Goal: Information Seeking & Learning: Check status

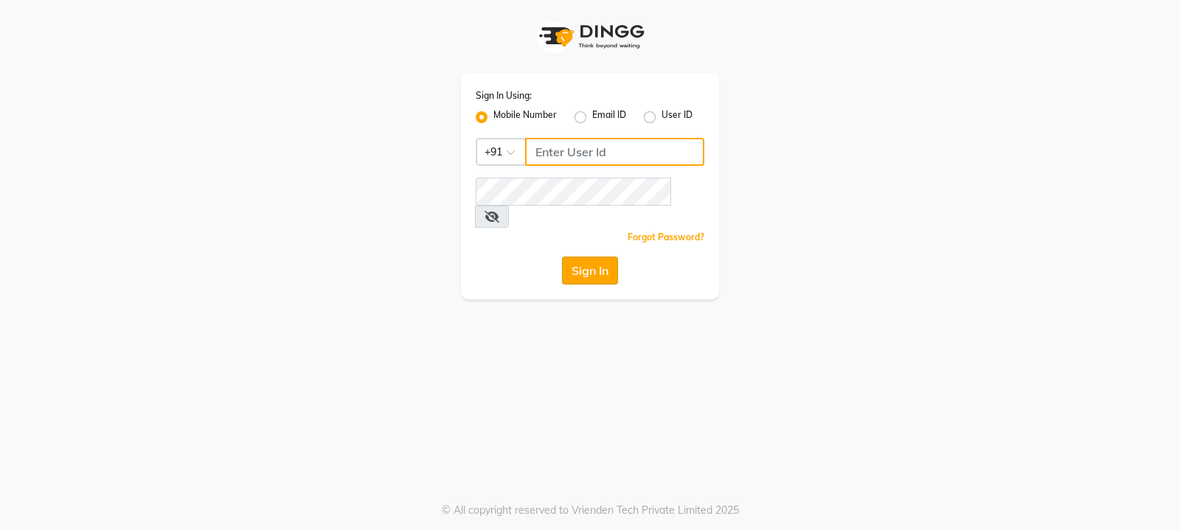
type input "9540425000"
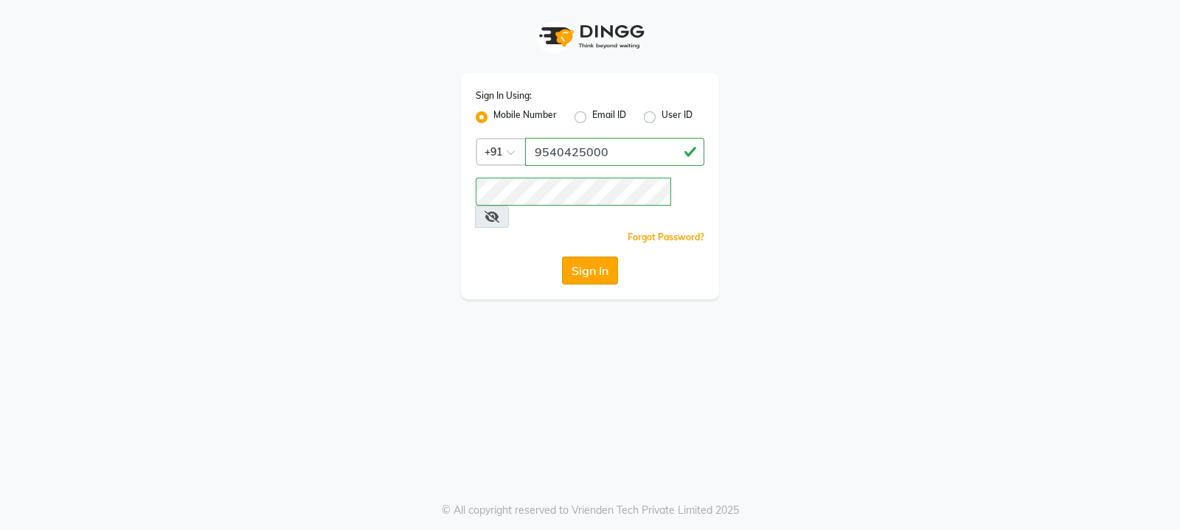
click at [594, 257] on button "Sign In" at bounding box center [590, 271] width 56 height 28
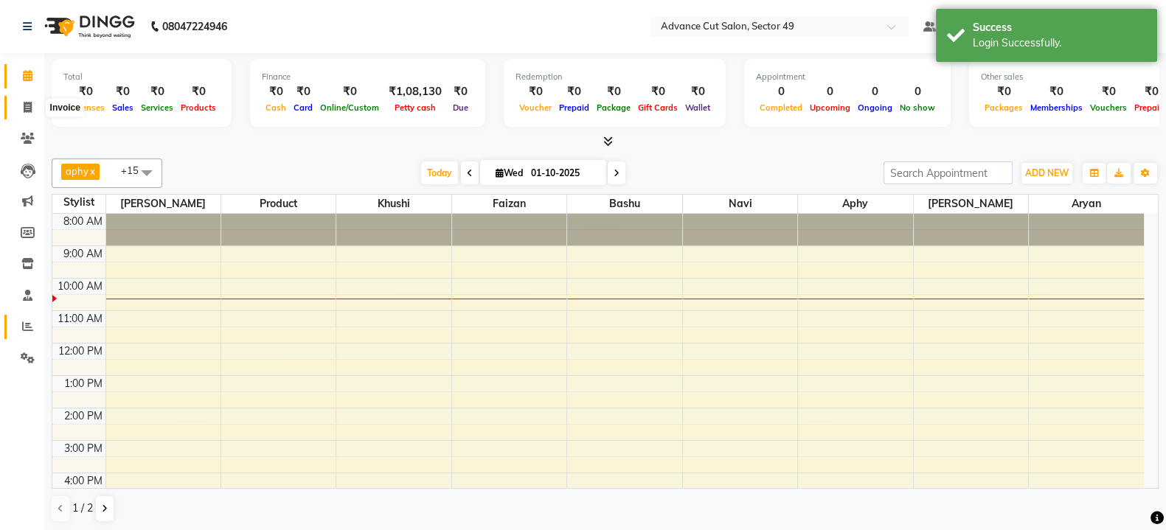
drag, startPoint x: 26, startPoint y: 108, endPoint x: 16, endPoint y: 336, distance: 227.4
click at [26, 110] on icon at bounding box center [28, 107] width 8 height 11
select select "4616"
select select "service"
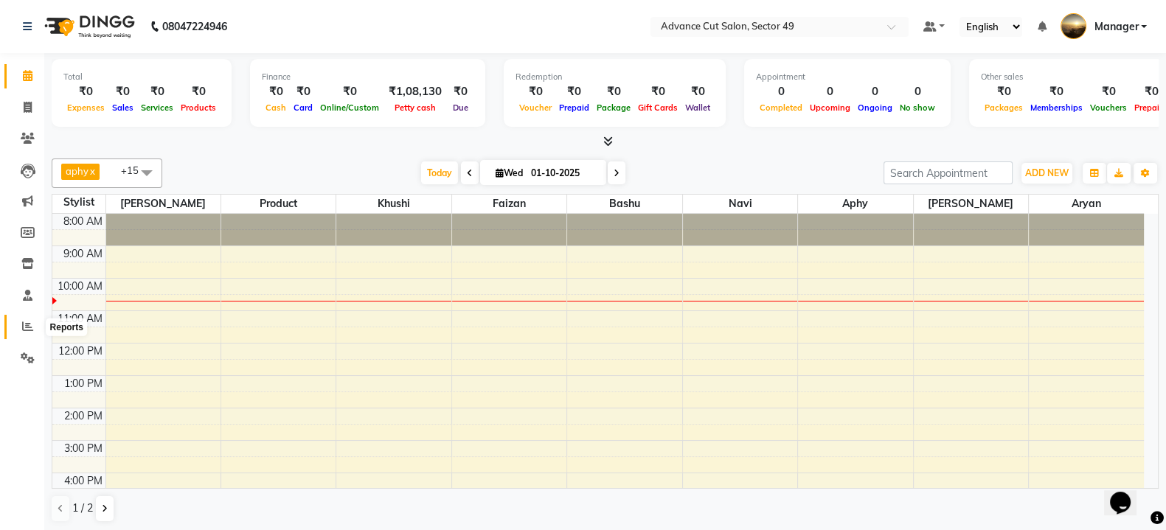
click at [21, 326] on span at bounding box center [28, 327] width 26 height 17
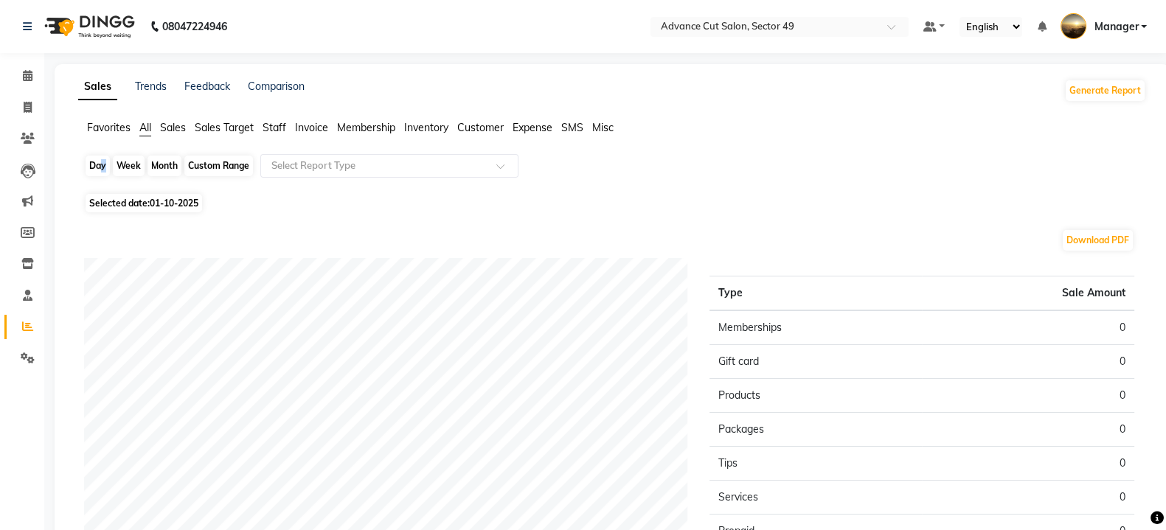
click at [99, 164] on div "Day" at bounding box center [98, 166] width 24 height 21
select select "10"
select select "2025"
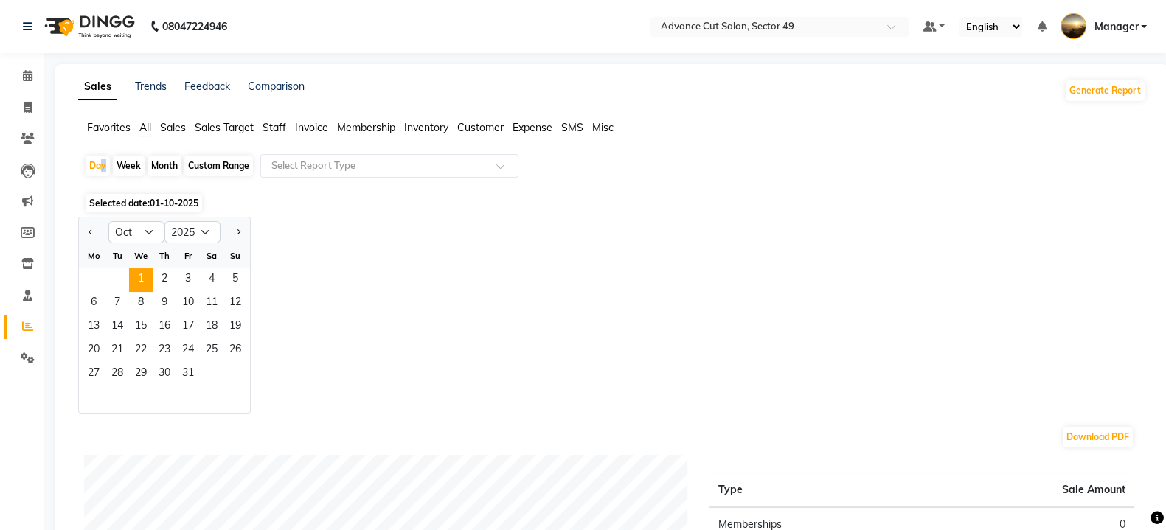
drag, startPoint x: 99, startPoint y: 226, endPoint x: 91, endPoint y: 246, distance: 21.2
click at [97, 226] on div at bounding box center [94, 233] width 30 height 24
click at [86, 231] on button "Previous month" at bounding box center [91, 233] width 12 height 24
select select "9"
click at [118, 378] on span "30" at bounding box center [117, 375] width 24 height 24
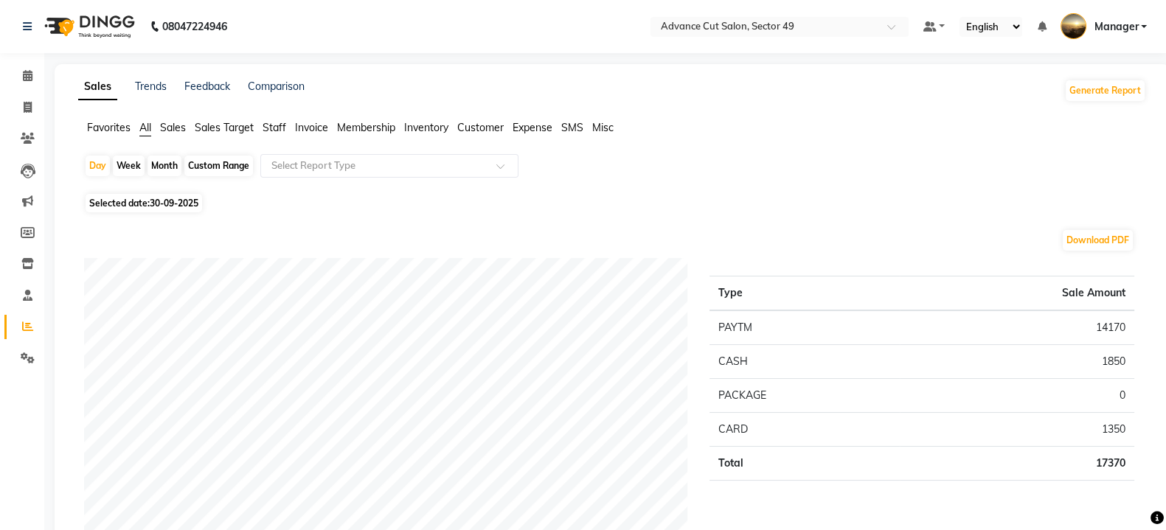
click at [170, 125] on span "Sales" at bounding box center [173, 127] width 26 height 13
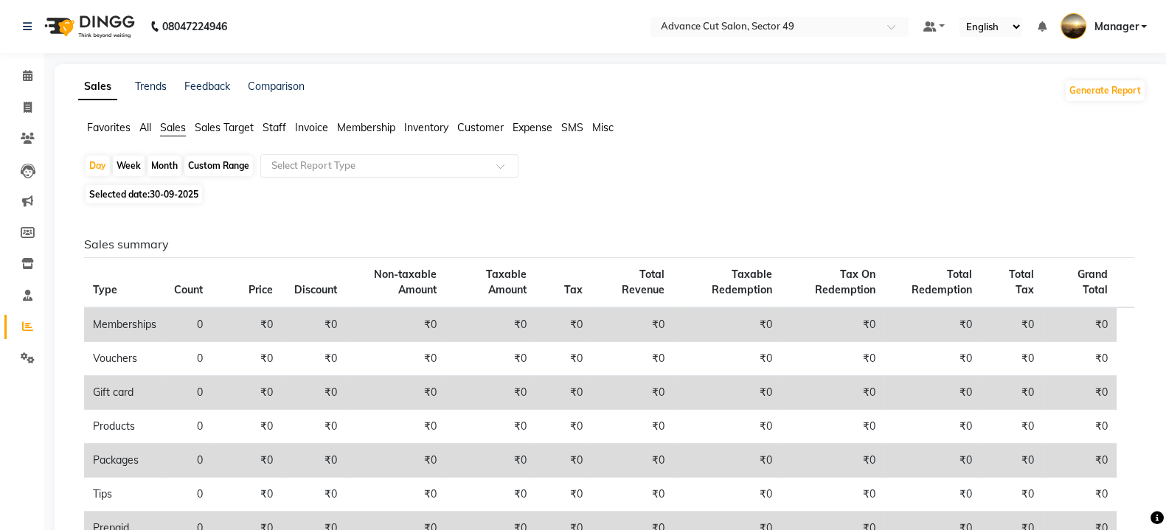
click at [275, 131] on span "Staff" at bounding box center [275, 127] width 24 height 13
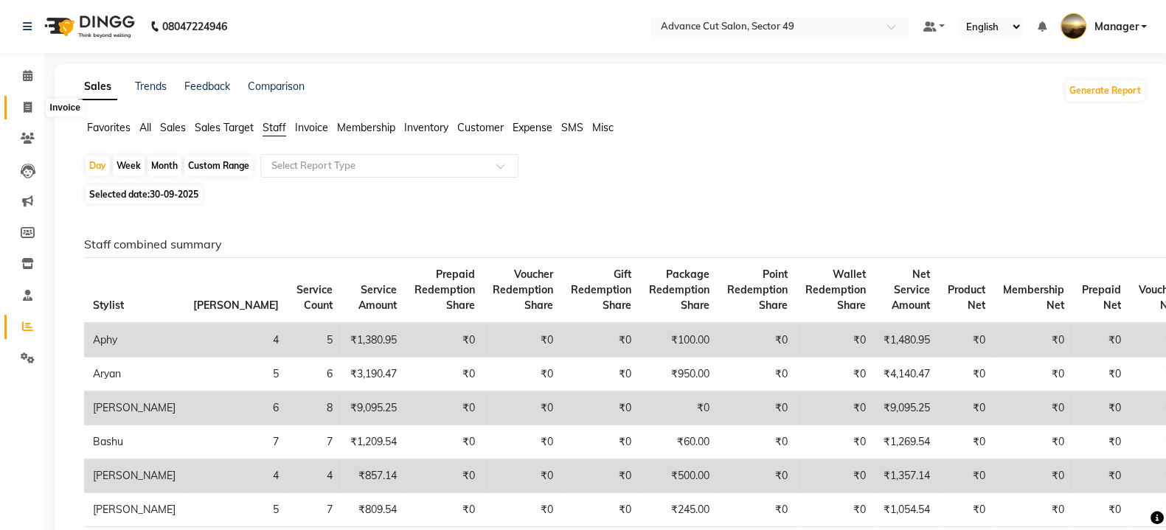
drag, startPoint x: 24, startPoint y: 105, endPoint x: 8, endPoint y: 118, distance: 21.0
click at [24, 105] on icon at bounding box center [28, 107] width 8 height 11
select select "service"
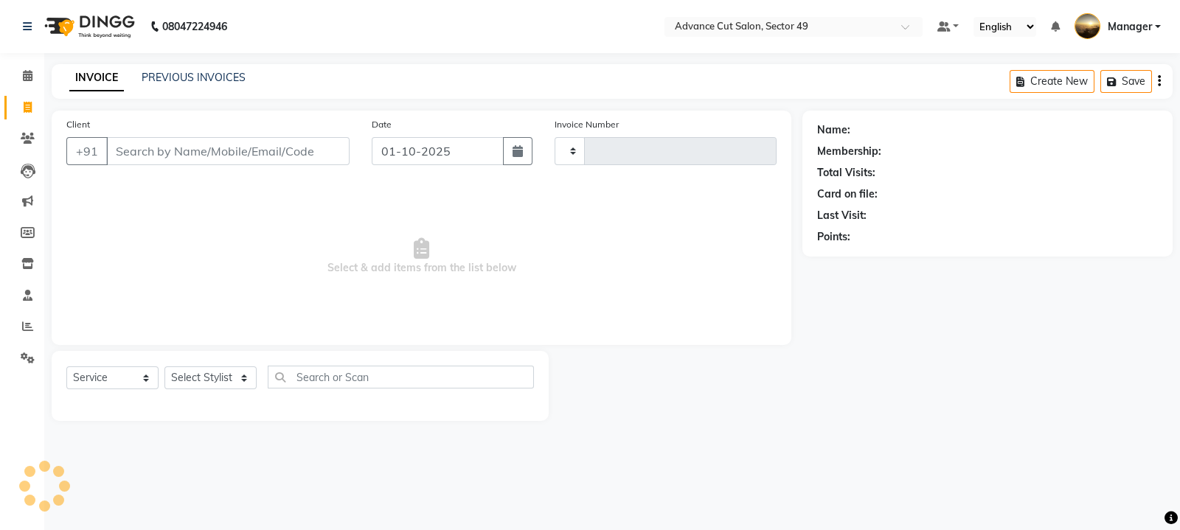
type input "5641"
select select "4616"
click at [151, 149] on input "Client" at bounding box center [227, 151] width 243 height 28
click at [29, 323] on icon at bounding box center [27, 326] width 11 height 11
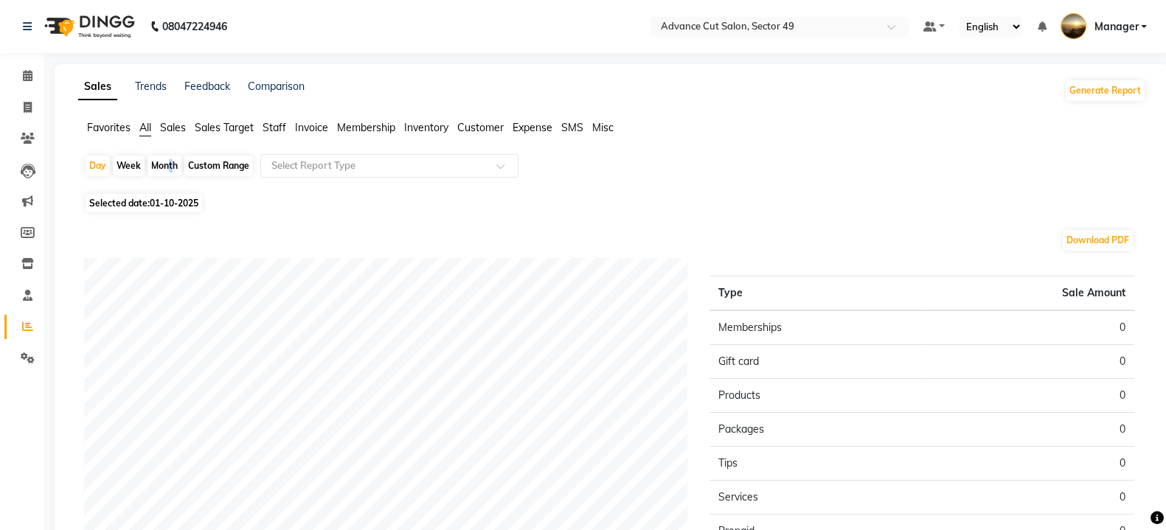
click at [169, 167] on div "Month" at bounding box center [165, 166] width 34 height 21
select select "10"
select select "2025"
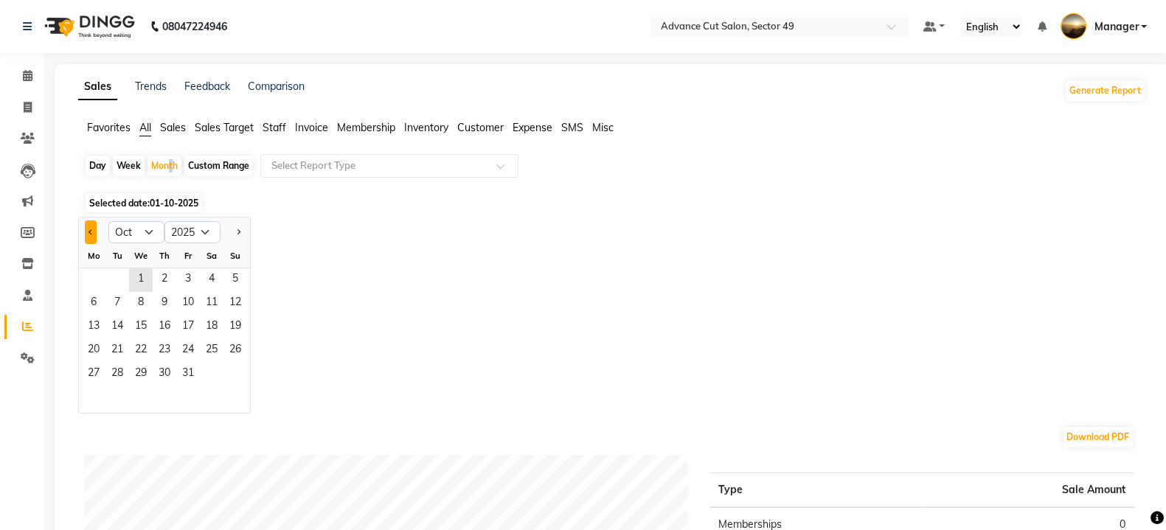
click at [92, 229] on button "Previous month" at bounding box center [91, 233] width 12 height 24
select select "9"
click at [113, 377] on span "30" at bounding box center [117, 375] width 24 height 24
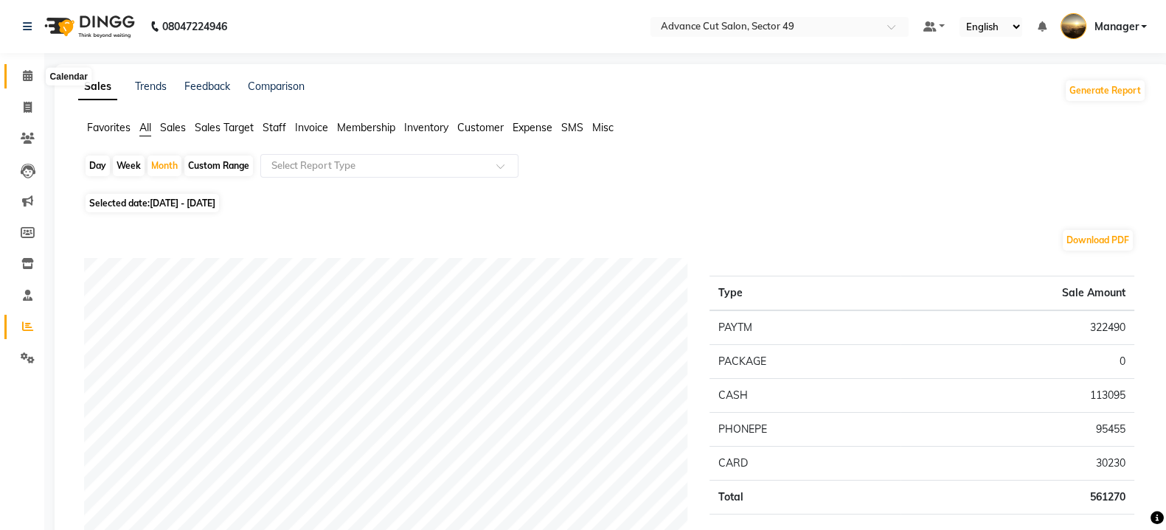
click at [23, 77] on icon at bounding box center [28, 75] width 10 height 11
